Goal: Information Seeking & Learning: Check status

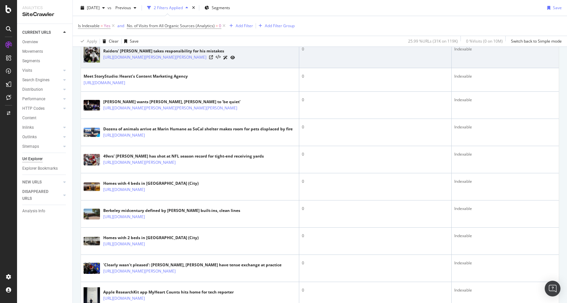
scroll to position [214, 0]
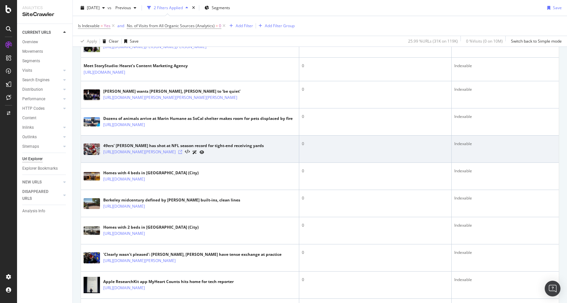
click at [182, 154] on icon at bounding box center [180, 152] width 4 height 4
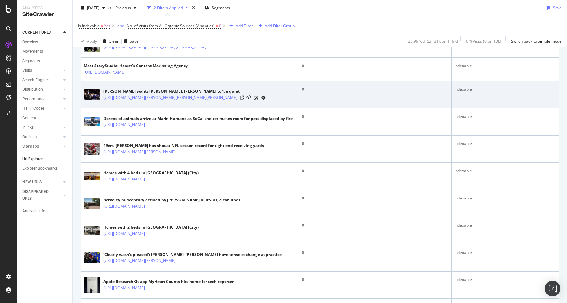
scroll to position [0, 0]
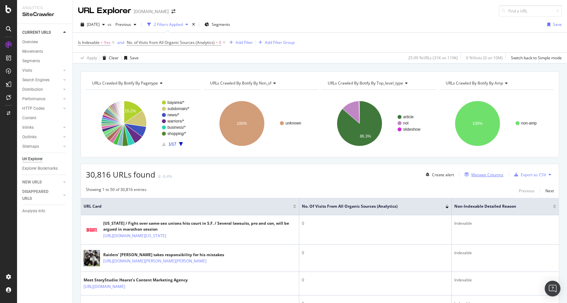
click at [485, 175] on div "Manage Columns" at bounding box center [487, 175] width 32 height 6
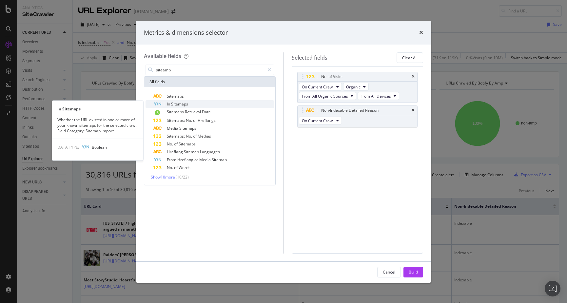
type input "siteamp"
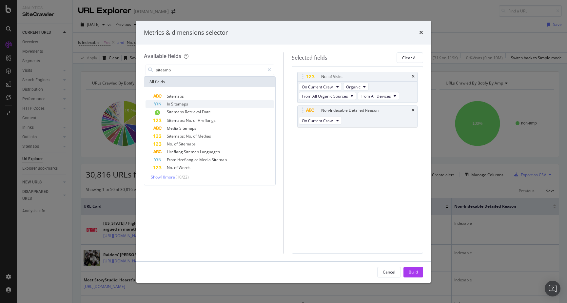
click at [178, 102] on span "Sitemaps" at bounding box center [179, 104] width 17 height 6
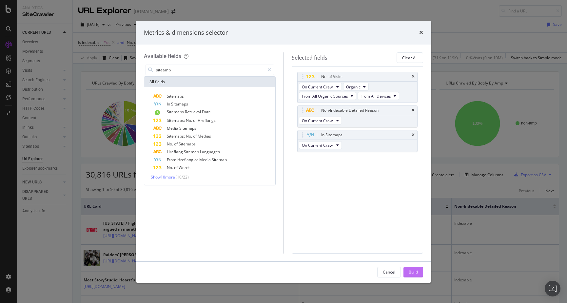
click at [415, 271] on div "Build" at bounding box center [412, 272] width 9 height 6
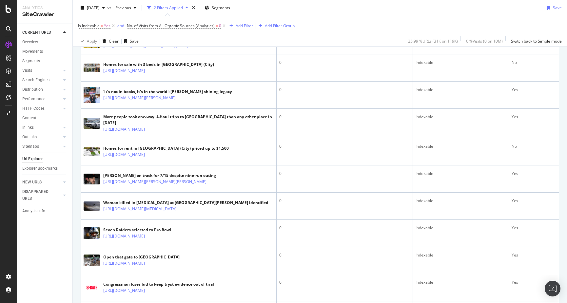
scroll to position [545, 0]
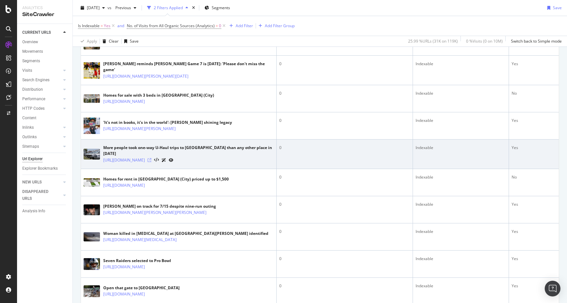
click at [151, 162] on icon at bounding box center [149, 160] width 4 height 4
